Goal: Find specific page/section: Find specific page/section

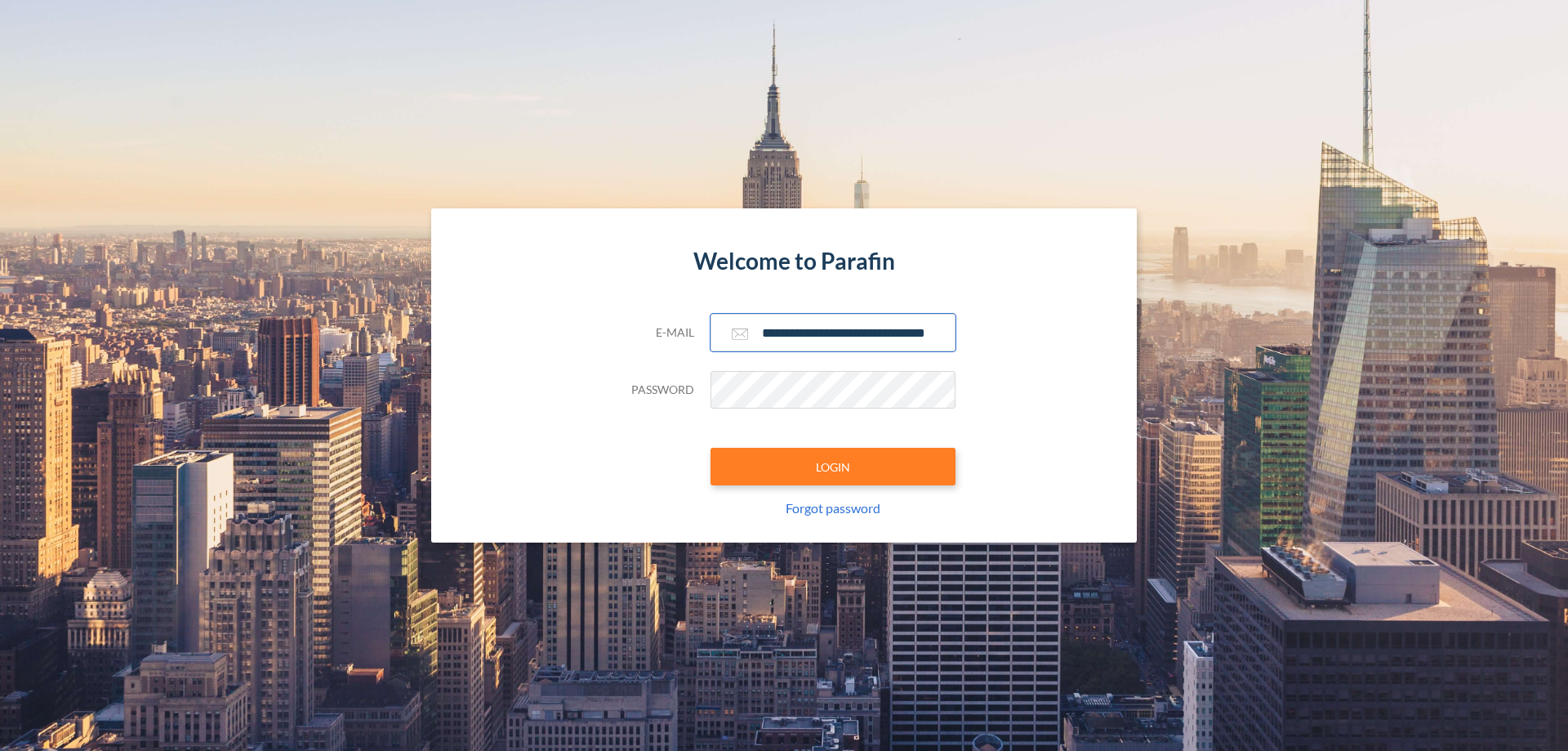
type input "**********"
click at [833, 466] on button "LOGIN" at bounding box center [834, 466] width 245 height 37
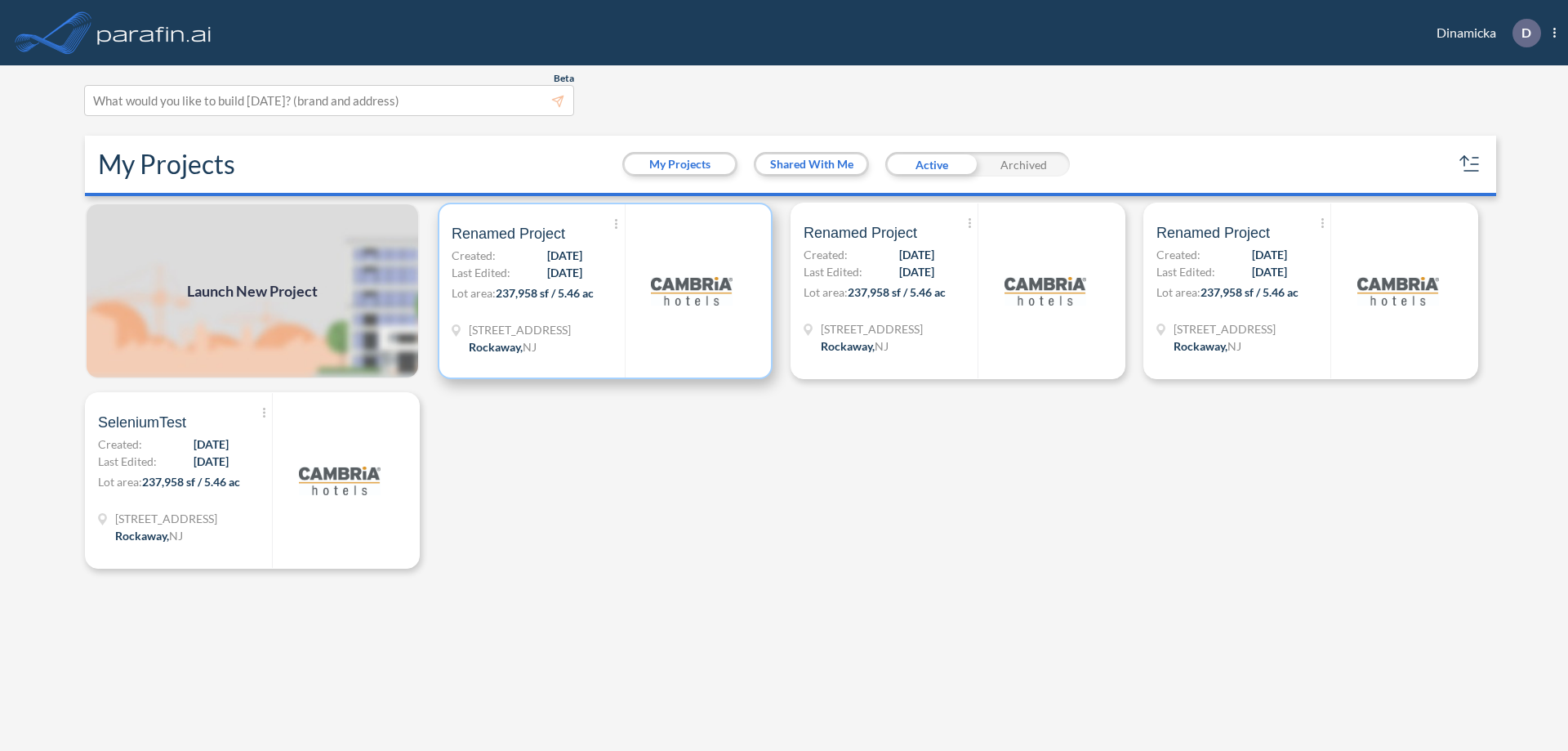
scroll to position [4, 0]
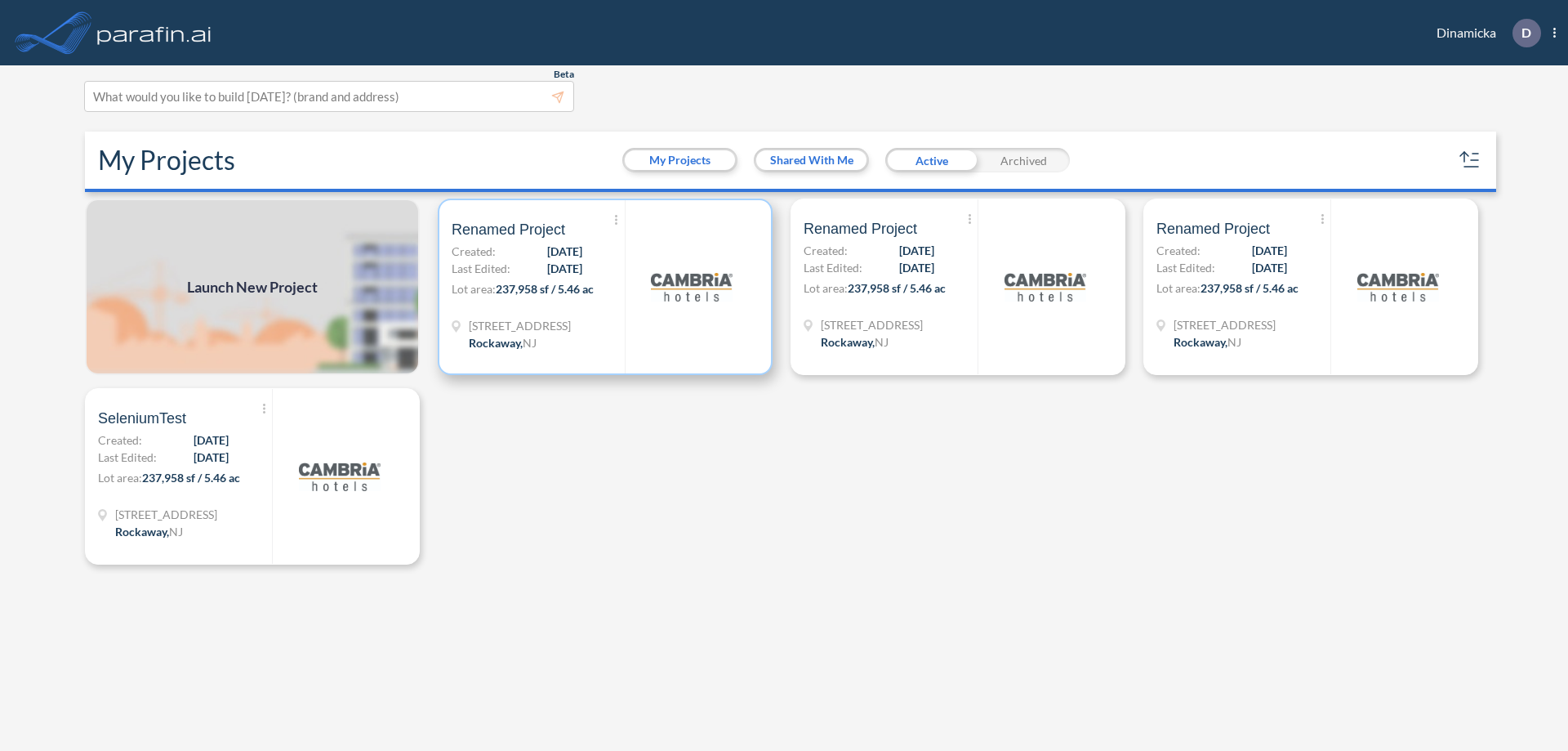
click at [606, 286] on p "Lot area: 237,958 sf / 5.46 ac" at bounding box center [538, 292] width 173 height 23
